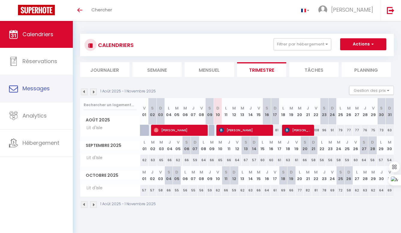
click at [28, 88] on span "Messages" at bounding box center [35, 88] width 27 height 7
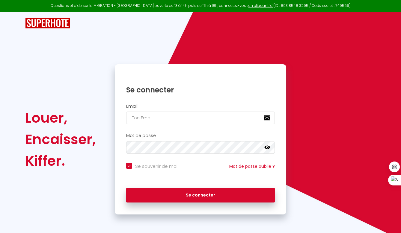
checkbox input "true"
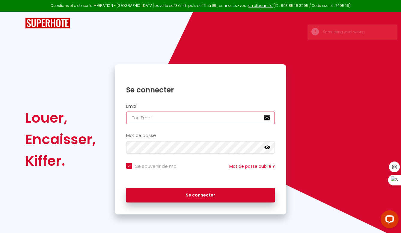
type input "[EMAIL_ADDRESS][DOMAIN_NAME]"
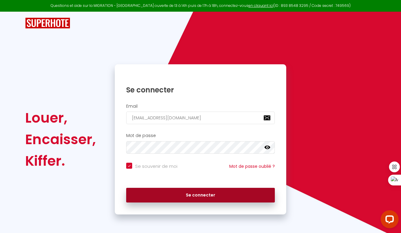
click at [206, 195] on button "Se connecter" at bounding box center [200, 195] width 149 height 15
checkbox input "true"
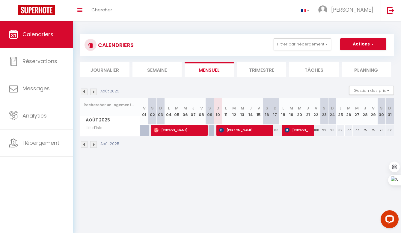
click at [254, 68] on li "Trimestre" at bounding box center [261, 69] width 49 height 15
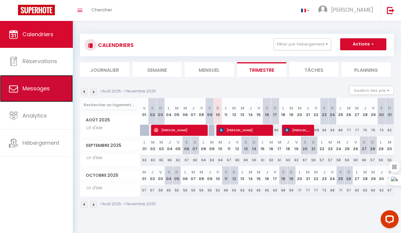
click at [36, 90] on span "Messages" at bounding box center [35, 88] width 27 height 7
select select "message"
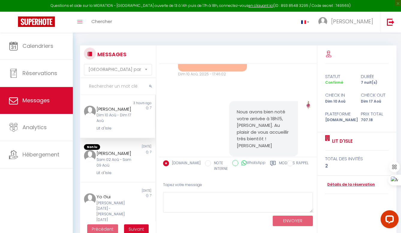
scroll to position [978, 0]
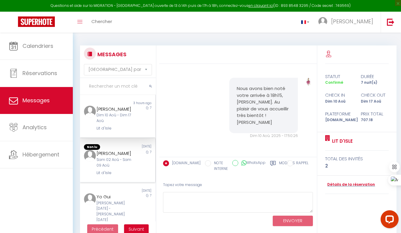
click at [118, 157] on div "[PERSON_NAME]" at bounding box center [115, 153] width 36 height 7
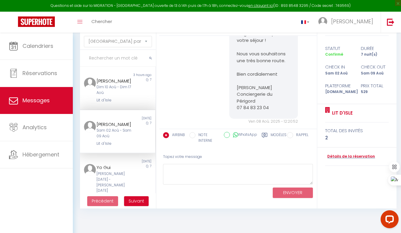
scroll to position [29, 0]
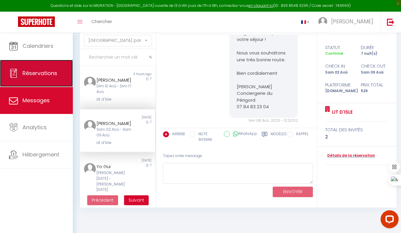
click at [42, 75] on span "Réservations" at bounding box center [39, 73] width 35 height 7
